Goal: Task Accomplishment & Management: Manage account settings

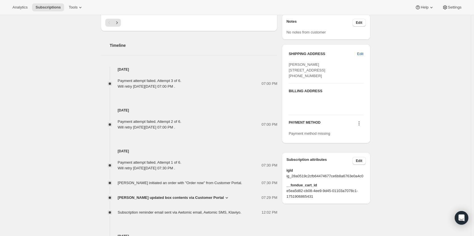
scroll to position [284, 0]
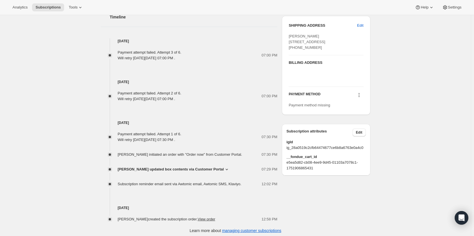
click at [361, 98] on icon at bounding box center [359, 95] width 6 height 6
click at [358, 128] on span "Add credit card" at bounding box center [353, 127] width 25 height 4
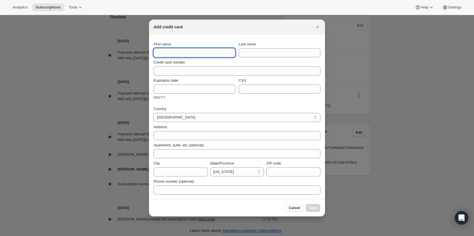
click at [169, 52] on input "First name" at bounding box center [195, 52] width 82 height 9
type input "[PERSON_NAME]"
click at [253, 54] on input "Last name" at bounding box center [280, 52] width 82 height 9
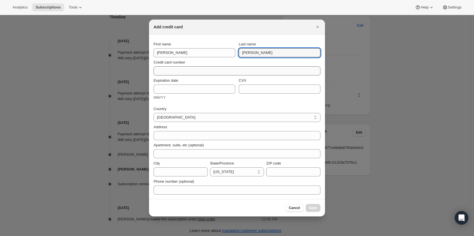
type input "[PERSON_NAME]"
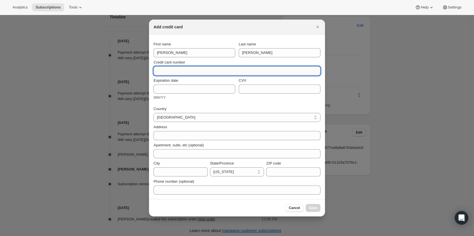
click at [236, 70] on input "Credit card number" at bounding box center [235, 70] width 162 height 9
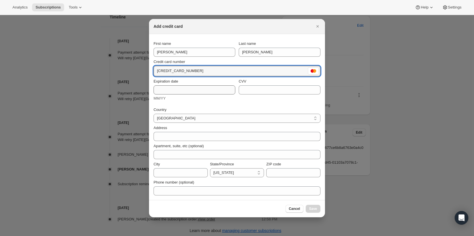
type input "[CREDIT_CARD_NUMBER]"
click at [208, 87] on input "Expiration date" at bounding box center [195, 89] width 82 height 9
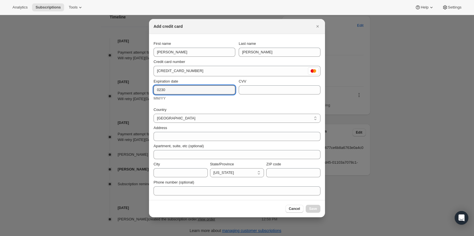
click at [266, 85] on div "CVV" at bounding box center [280, 87] width 82 height 16
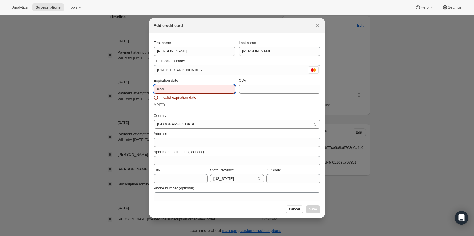
click at [161, 89] on input "0230" at bounding box center [195, 89] width 82 height 9
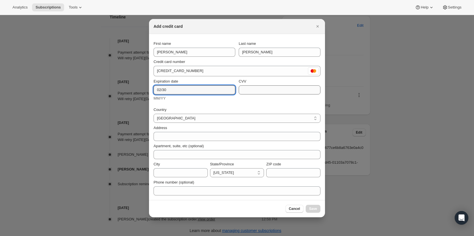
type input "02/30"
click at [275, 92] on input "CVV" at bounding box center [280, 89] width 82 height 9
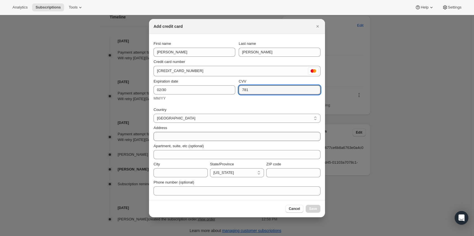
type input "781"
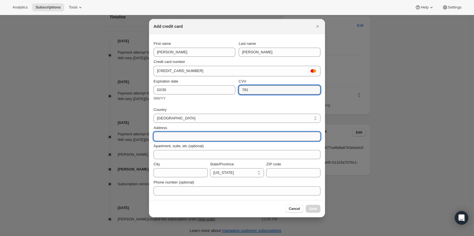
click at [229, 140] on input "Address" at bounding box center [237, 136] width 167 height 9
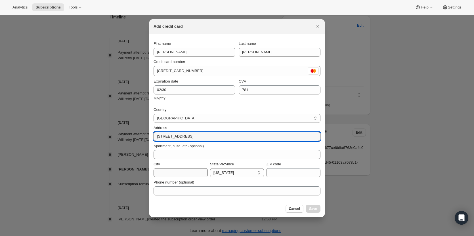
type input "[STREET_ADDRESS]"
click at [171, 171] on input "City" at bounding box center [181, 172] width 54 height 9
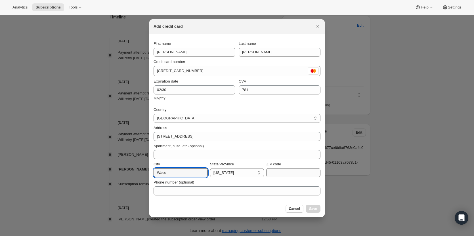
type input "Waco"
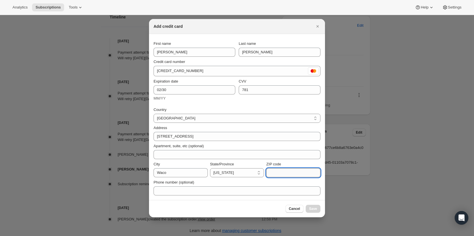
click at [281, 171] on input "ZIP code" at bounding box center [293, 172] width 54 height 9
type input "76708"
click at [257, 171] on select "[US_STATE] [US_STATE] [US_STATE] [US_STATE] [US_STATE] [US_STATE] [US_STATE] [U…" at bounding box center [237, 172] width 54 height 9
select select "[GEOGRAPHIC_DATA]"
click at [210, 168] on select "[US_STATE] [US_STATE] [US_STATE] [US_STATE] [US_STATE] [US_STATE] [US_STATE] [U…" at bounding box center [237, 172] width 54 height 9
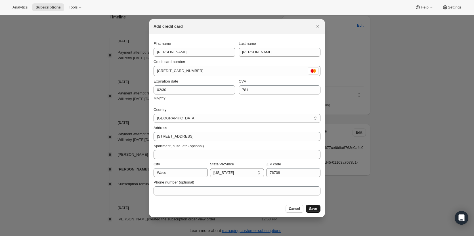
click at [318, 211] on button "Save" at bounding box center [313, 209] width 15 height 8
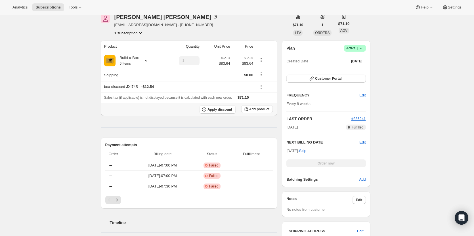
scroll to position [77, 0]
click at [138, 61] on div "Build-a-Box 6 Items" at bounding box center [127, 61] width 23 height 11
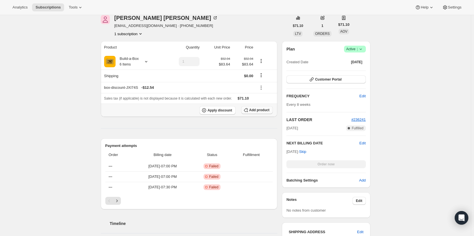
click at [262, 111] on span "Add product" at bounding box center [259, 110] width 20 height 5
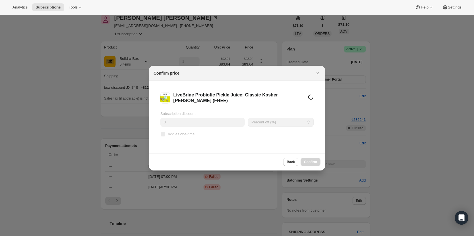
scroll to position [0, 0]
click at [166, 136] on label "Add as one-time" at bounding box center [177, 134] width 34 height 8
click at [165, 136] on input "Add as one-time" at bounding box center [163, 134] width 5 height 5
checkbox input "true"
click at [309, 160] on span "Confirm" at bounding box center [310, 162] width 13 height 5
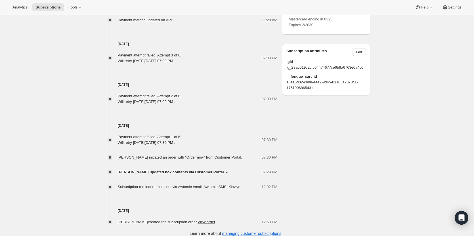
scroll to position [421, 0]
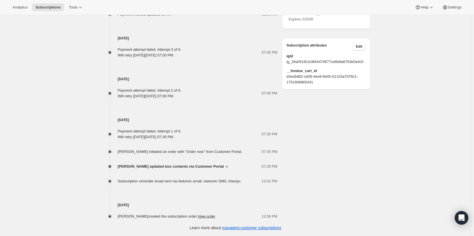
click at [175, 168] on span "[PERSON_NAME] updated box contents via Customer Portal" at bounding box center [171, 167] width 106 height 6
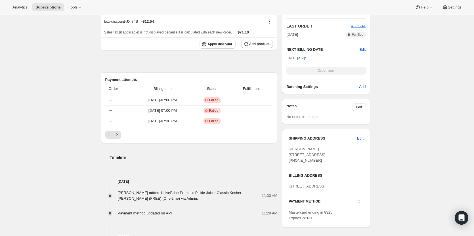
scroll to position [222, 0]
click at [51, 125] on div "Subscription #13913489683. This page is ready Subscription #13913489683 Success…" at bounding box center [235, 157] width 471 height 729
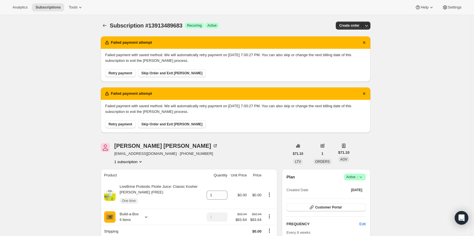
scroll to position [0, 0]
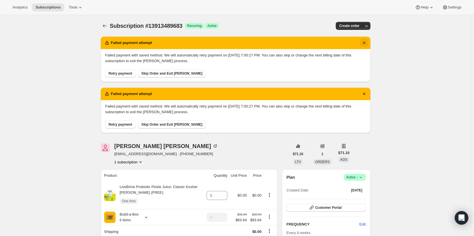
click at [365, 42] on icon "Dismiss notification" at bounding box center [364, 43] width 2 height 2
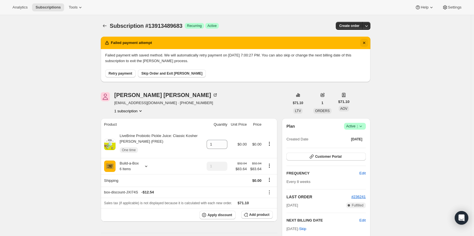
click at [365, 43] on icon "Dismiss notification" at bounding box center [364, 43] width 2 height 2
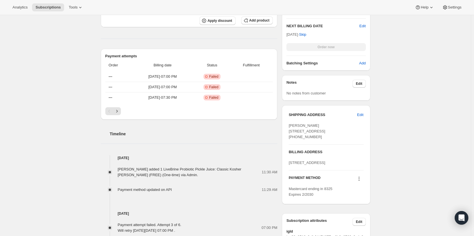
scroll to position [142, 0]
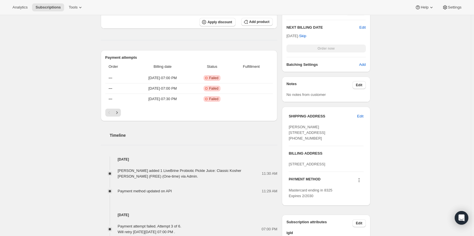
click at [331, 51] on div "Order now" at bounding box center [325, 49] width 79 height 8
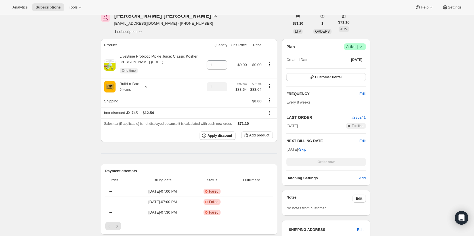
scroll to position [0, 0]
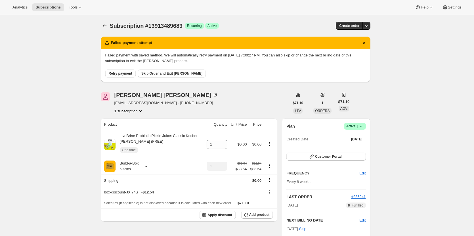
click at [117, 73] on span "Retry payment" at bounding box center [121, 73] width 24 height 5
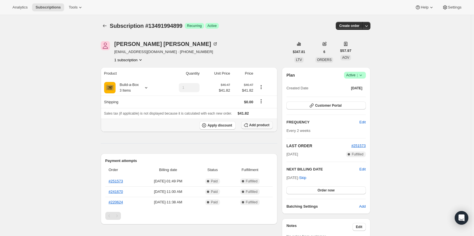
click at [257, 127] on span "Add product" at bounding box center [259, 125] width 20 height 5
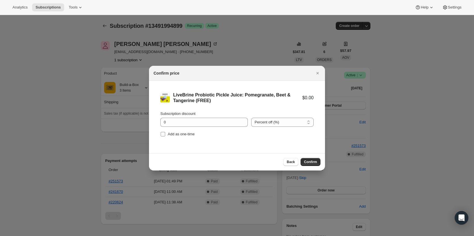
click at [163, 137] on label "Add as one-time" at bounding box center [177, 134] width 34 height 8
click at [163, 137] on input "Add as one-time" at bounding box center [163, 134] width 5 height 5
checkbox input "true"
click at [315, 162] on span "Confirm" at bounding box center [310, 162] width 13 height 5
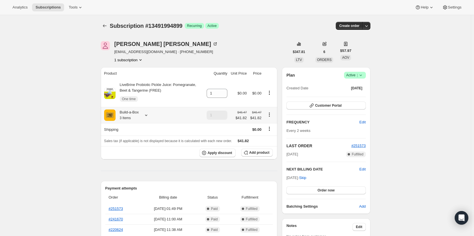
click at [144, 117] on div at bounding box center [145, 115] width 8 height 6
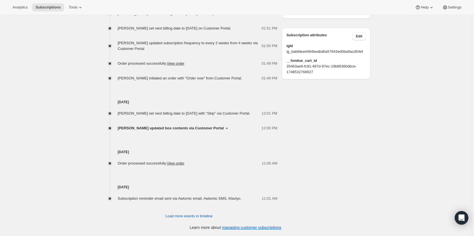
scroll to position [340, 0]
